Goal: Navigation & Orientation: Find specific page/section

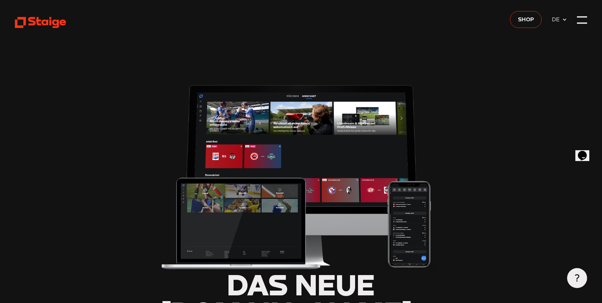
type input "0.8"
click at [564, 19] on icon at bounding box center [564, 19] width 5 height 5
click at [585, 22] on div at bounding box center [582, 20] width 10 height 10
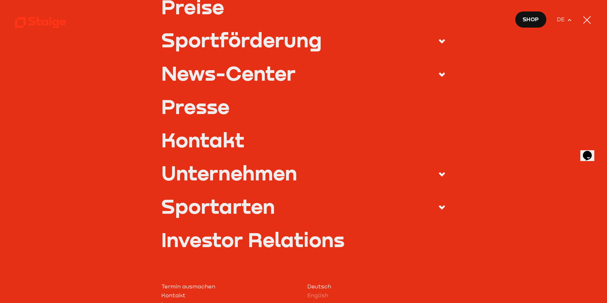
scroll to position [190, 0]
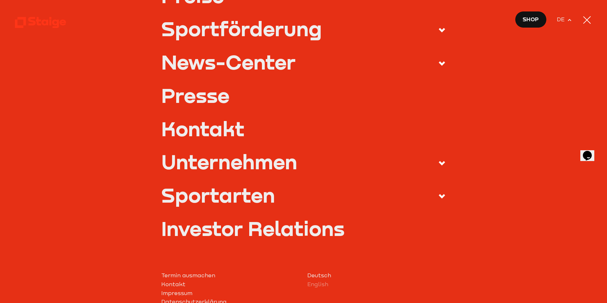
click at [226, 195] on div "Sportarten" at bounding box center [218, 195] width 114 height 20
click at [0, 0] on input "Sportarten" at bounding box center [0, 0] width 0 height 0
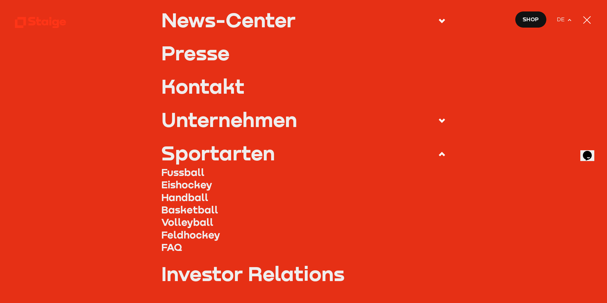
scroll to position [148, 0]
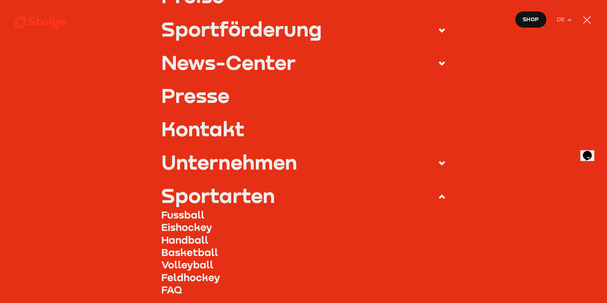
click at [189, 212] on link "Fussball" at bounding box center [303, 214] width 285 height 12
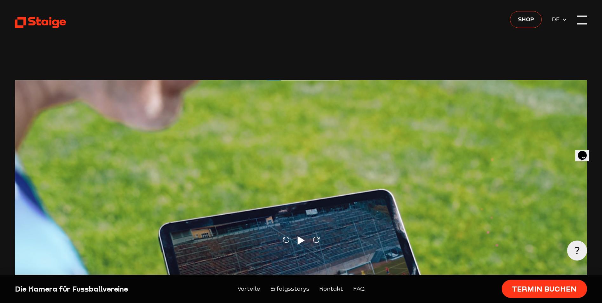
click at [582, 20] on div at bounding box center [582, 20] width 10 height 10
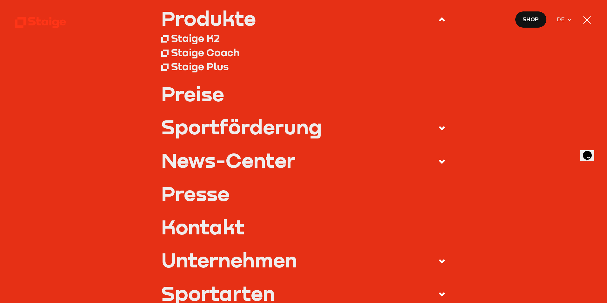
scroll to position [18, 0]
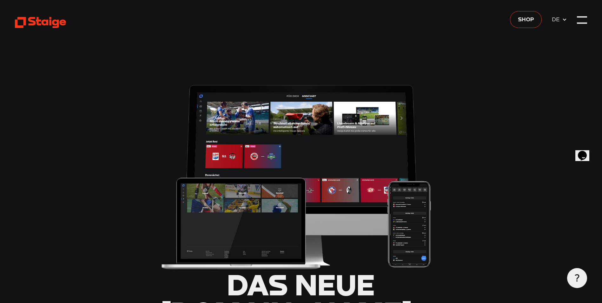
type input "0.8"
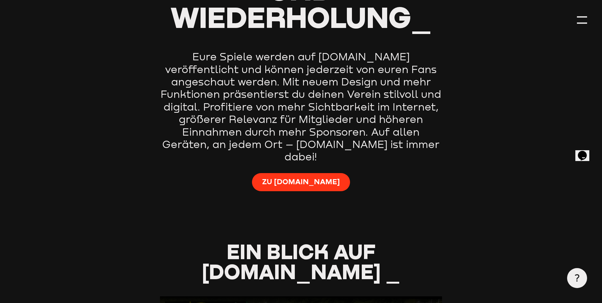
scroll to position [508, 0]
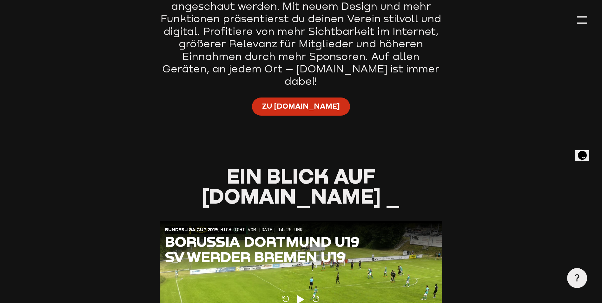
click at [272, 97] on link "Zu [DOMAIN_NAME]" at bounding box center [301, 106] width 98 height 18
